Goal: Information Seeking & Learning: Learn about a topic

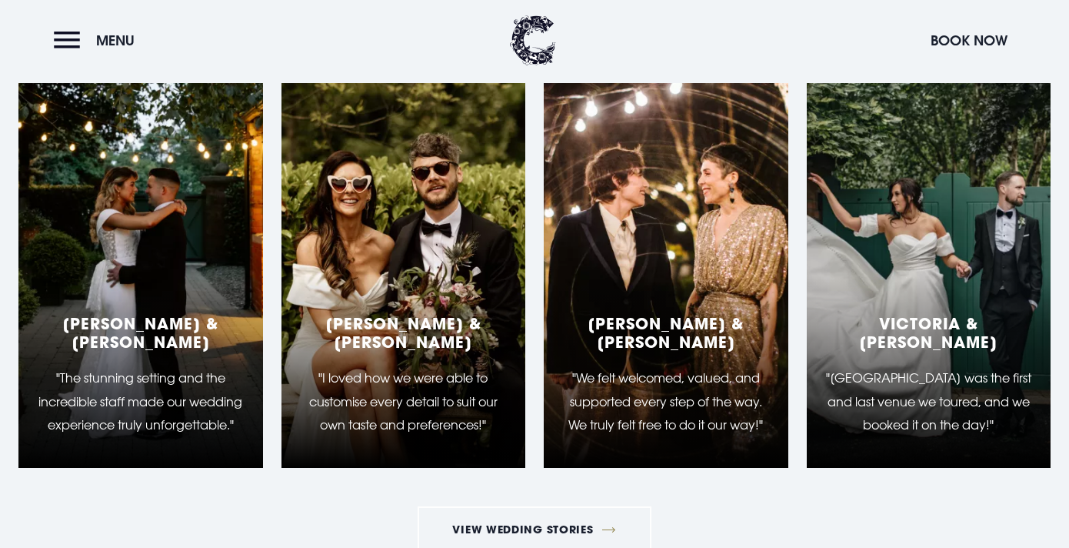
scroll to position [2330, 0]
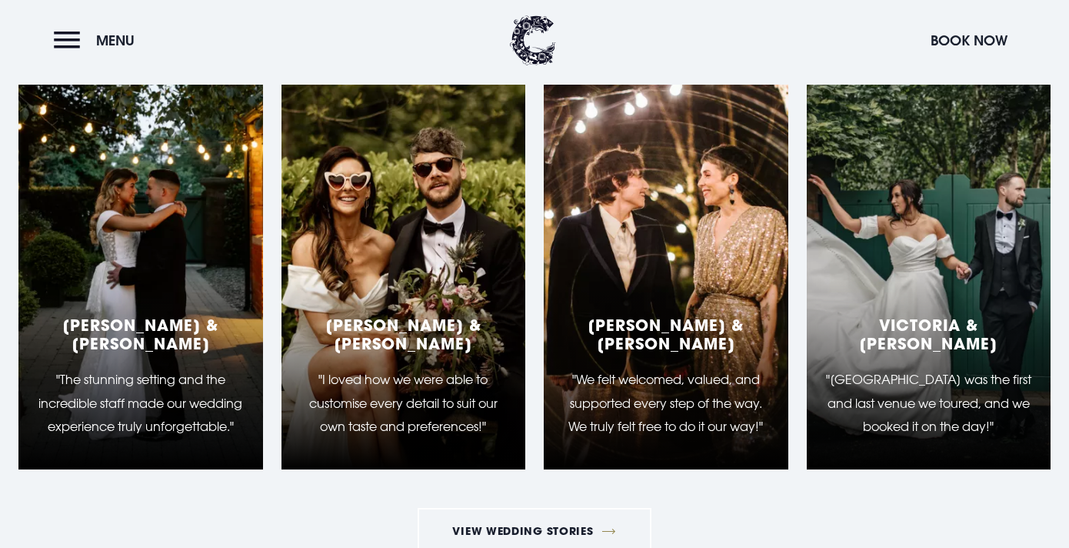
click at [366, 303] on div "Helen & Michael "I loved how we were able to customise every detail to suit our…" at bounding box center [404, 277] width 245 height 385
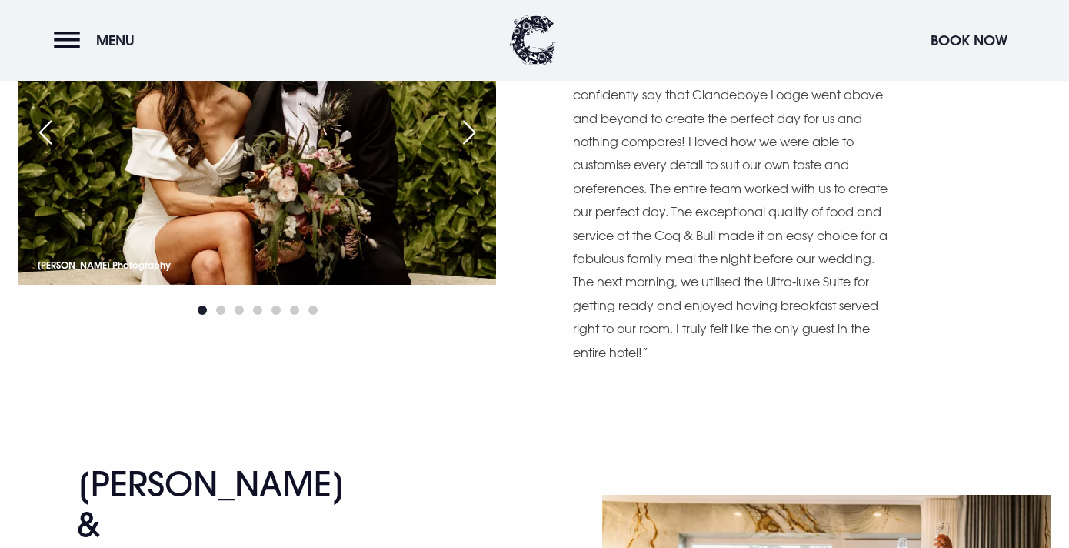
scroll to position [3902, 0]
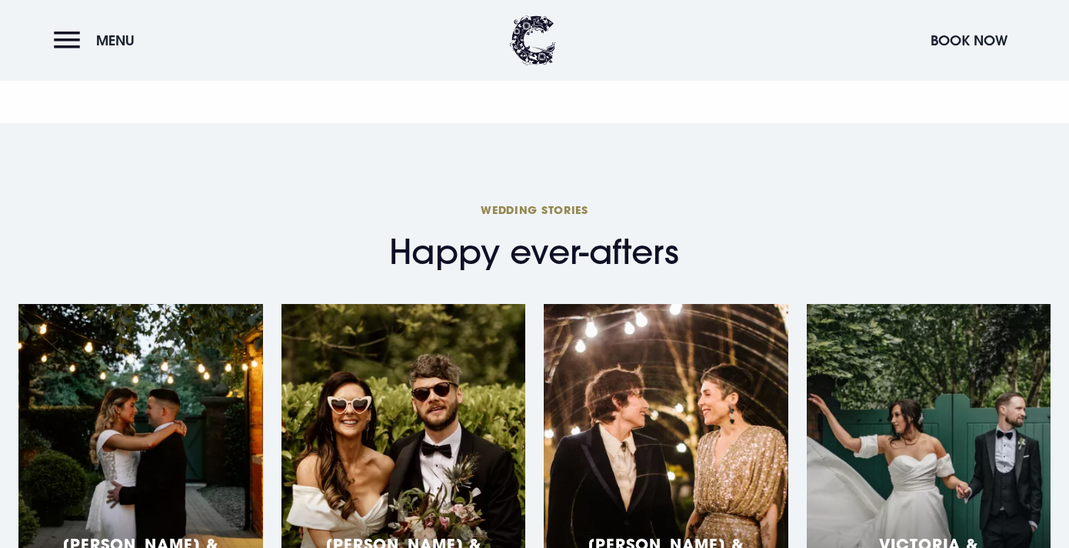
scroll to position [2320, 0]
